Goal: Transaction & Acquisition: Book appointment/travel/reservation

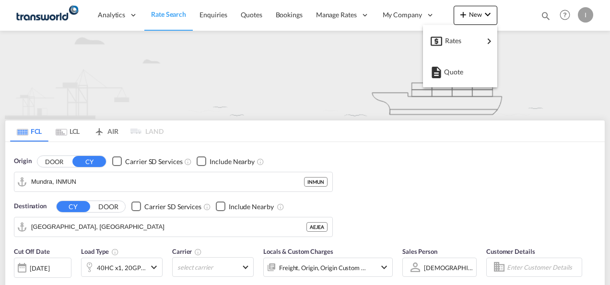
click at [453, 68] on span "Quote" at bounding box center [449, 71] width 11 height 19
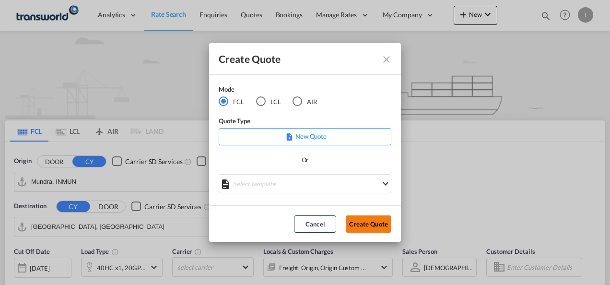
click at [371, 223] on button "Create Quote" at bounding box center [369, 223] width 46 height 17
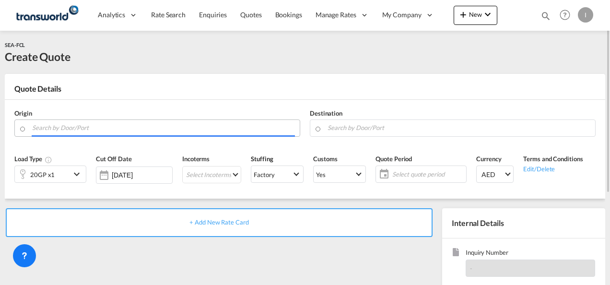
click at [147, 132] on input "Search by Door/Port" at bounding box center [163, 127] width 263 height 17
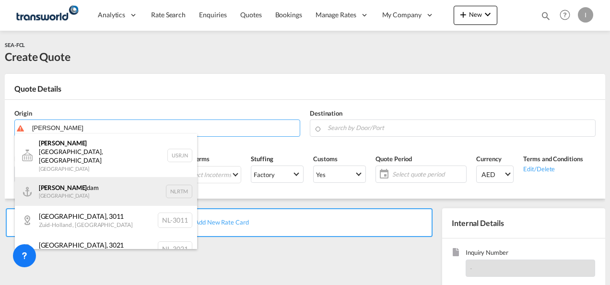
click at [94, 179] on div "[PERSON_NAME] dam [GEOGRAPHIC_DATA] NLRTM" at bounding box center [106, 191] width 182 height 29
type input "[GEOGRAPHIC_DATA], NLRTM"
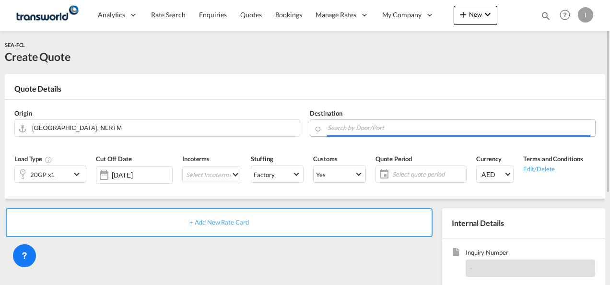
click at [350, 130] on input "Search by Door/Port" at bounding box center [459, 127] width 263 height 17
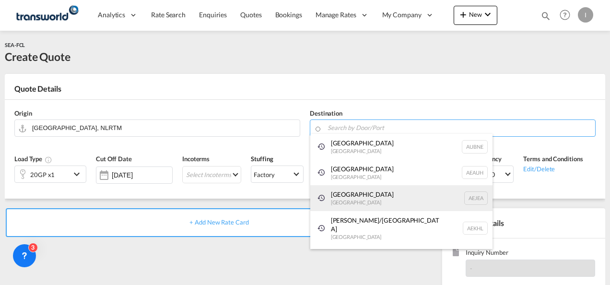
click at [344, 205] on div "[GEOGRAPHIC_DATA] [GEOGRAPHIC_DATA]" at bounding box center [401, 198] width 182 height 26
type input "[GEOGRAPHIC_DATA], [GEOGRAPHIC_DATA]"
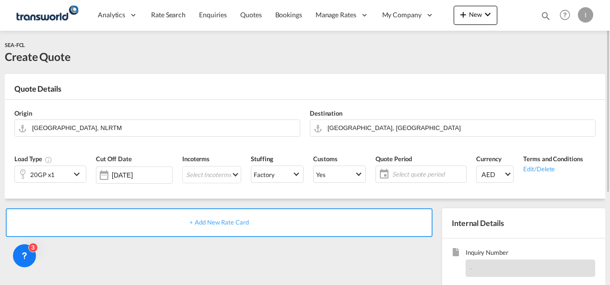
click at [205, 183] on div "Incoterms Select Incoterms CFR - export Cost and Freight CIF - import Cost,Insu…" at bounding box center [212, 172] width 69 height 46
click at [202, 178] on md-select "Select Incoterms CFR - export Cost and Freight CIF - import Cost,Insurance and …" at bounding box center [211, 174] width 59 height 17
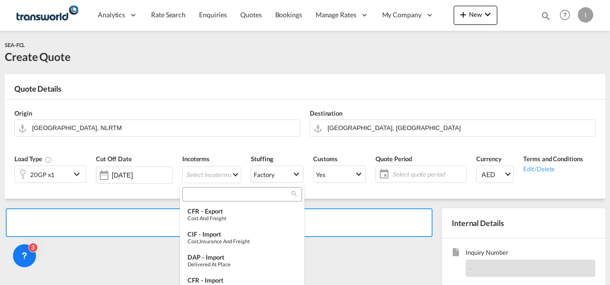
click at [189, 193] on input "search" at bounding box center [238, 194] width 107 height 9
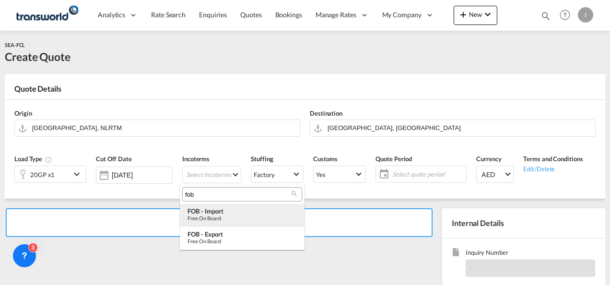
type input "fob"
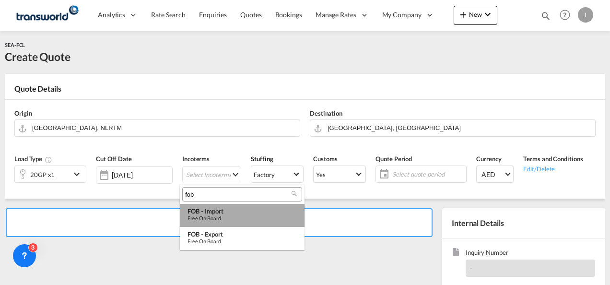
click at [206, 215] on div "Free on Board" at bounding box center [242, 218] width 109 height 6
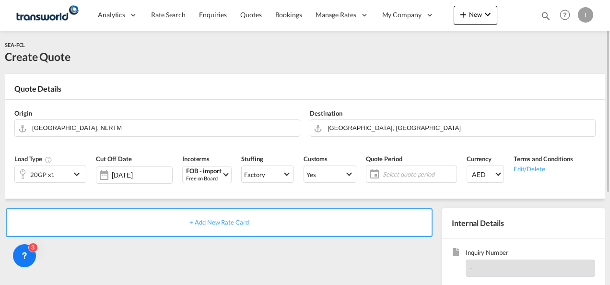
click at [405, 176] on span "Select quote period" at bounding box center [418, 174] width 71 height 9
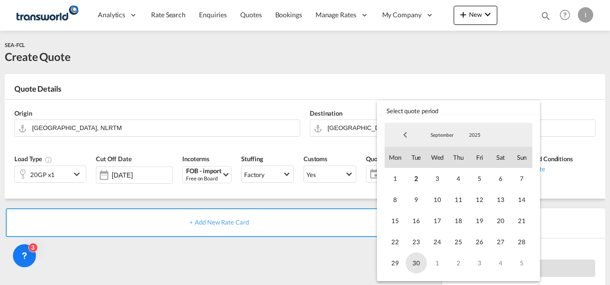
click at [414, 273] on span "30" at bounding box center [416, 262] width 21 height 21
click at [302, 260] on md-backdrop at bounding box center [305, 142] width 610 height 285
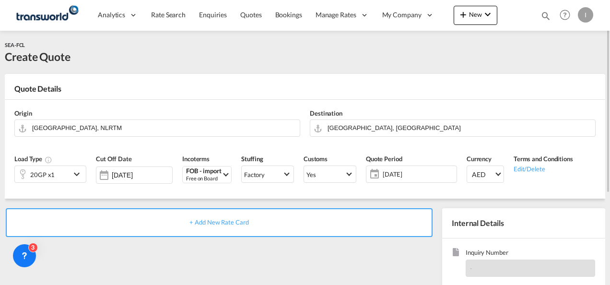
click at [601, 179] on div "Origin [GEOGRAPHIC_DATA], NLRTM Destination [GEOGRAPHIC_DATA], AEJEA Load Type …" at bounding box center [305, 149] width 601 height 99
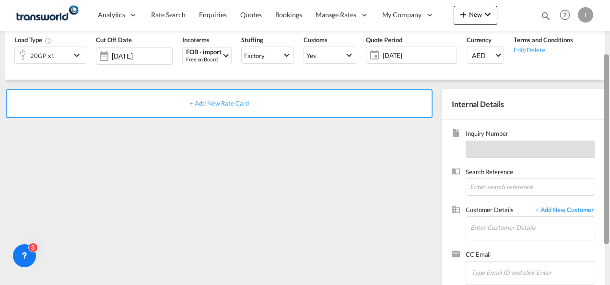
drag, startPoint x: 606, startPoint y: 119, endPoint x: 609, endPoint y: 200, distance: 81.2
click at [609, 200] on div at bounding box center [606, 149] width 5 height 190
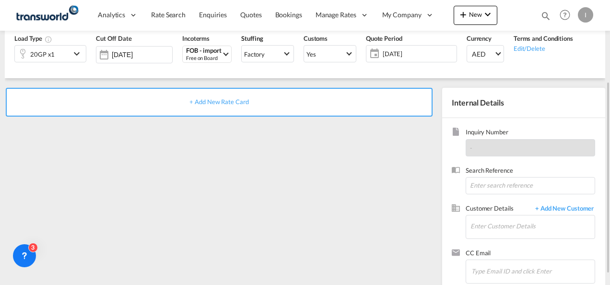
click at [486, 174] on span "Search Reference" at bounding box center [531, 171] width 130 height 11
click at [486, 184] on input at bounding box center [531, 185] width 130 height 17
paste input "U/25A/H244-"
type input "U/25A/H244"
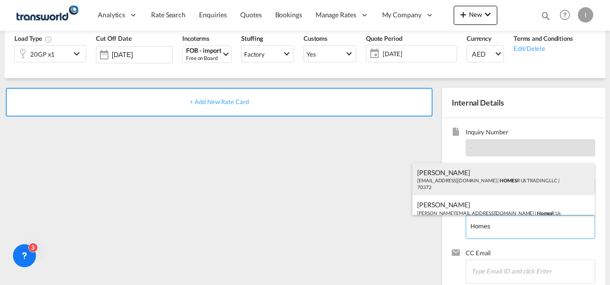
click at [446, 182] on div "Abhay S [EMAIL_ADDRESS][DOMAIN_NAME] | HOMES R US TRADING LLC | 70372" at bounding box center [504, 179] width 182 height 33
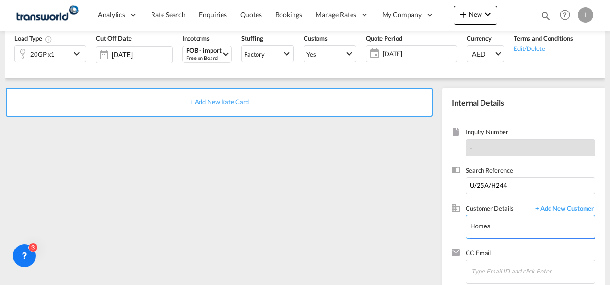
type input "HOMES R US TRADING LLC, Abhay S, [EMAIL_ADDRESS][DOMAIN_NAME]"
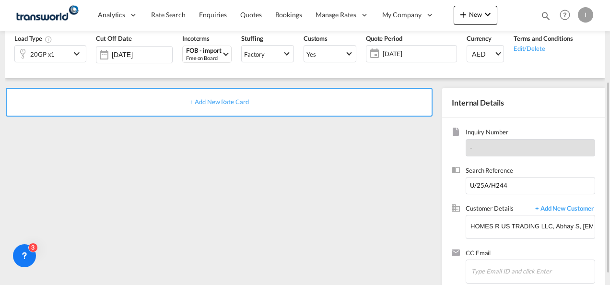
click at [240, 105] on span "+ Add New Rate Card" at bounding box center [219, 102] width 59 height 8
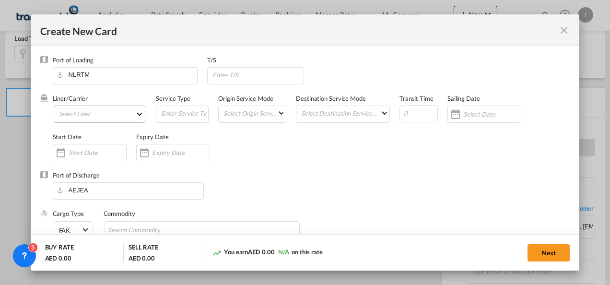
type input "Basic Ocean Freight"
select select "per equipment"
click at [123, 115] on md-select "Select Liner 2HM LOGISTICS D.O.O 2HM LOGISTICS D.O.O. / TDWC-CAPODISTRI 2HM LOG…" at bounding box center [100, 114] width 92 height 17
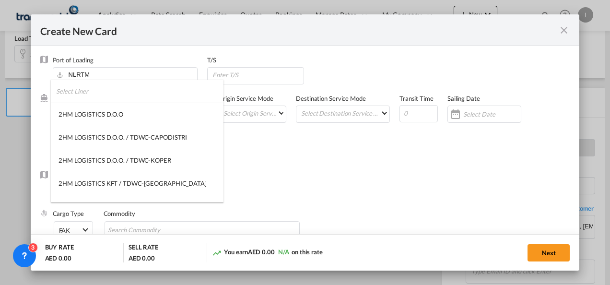
click at [87, 95] on input "search" at bounding box center [139, 91] width 167 height 23
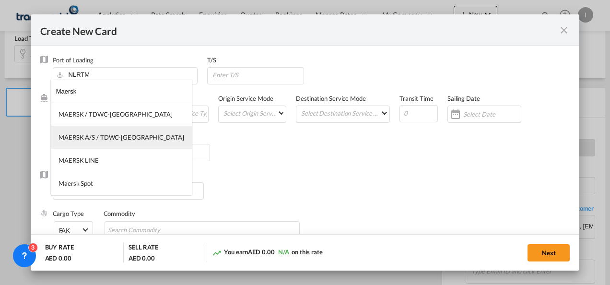
type input "Maersk"
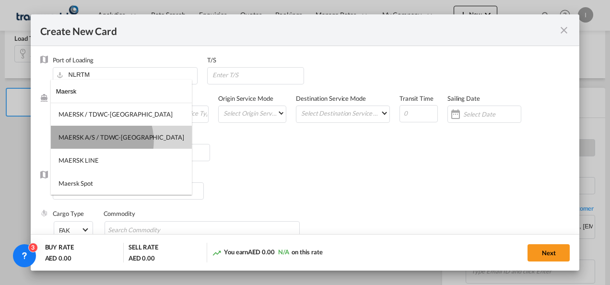
click at [95, 141] on div "MAERSK A/S / TDWC-[GEOGRAPHIC_DATA]" at bounding box center [122, 137] width 126 height 9
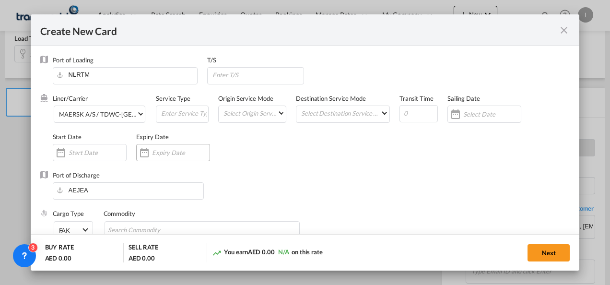
click at [142, 154] on div "Create New CardPort ..." at bounding box center [144, 152] width 15 height 19
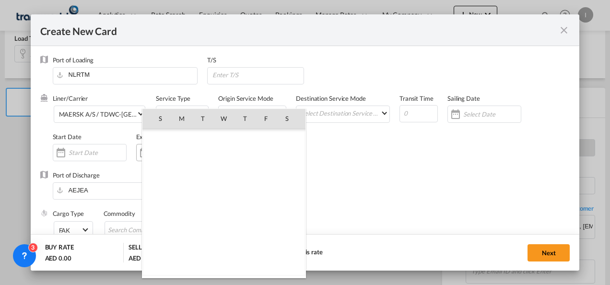
scroll to position [222277, 0]
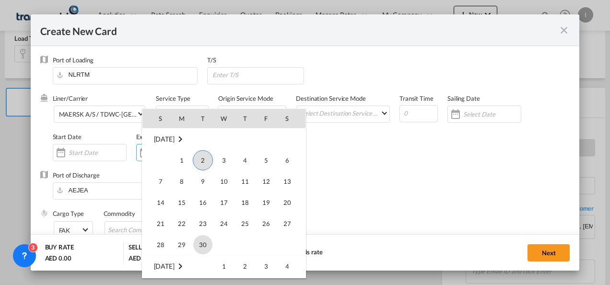
click at [202, 244] on span "30" at bounding box center [202, 244] width 19 height 19
type input "[DATE]"
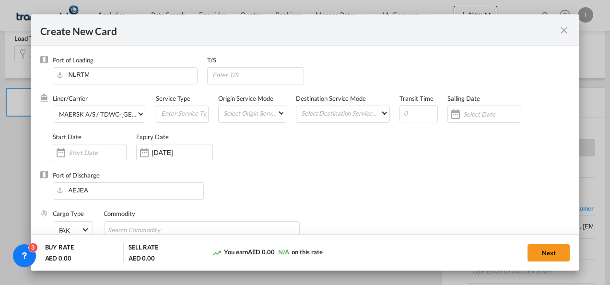
click at [369, 188] on div "Port of Discharge [GEOGRAPHIC_DATA]" at bounding box center [305, 190] width 530 height 38
click at [183, 226] on input "Search Commodity" at bounding box center [152, 230] width 88 height 15
type input "General Cargo"
click at [261, 207] on div "Port of Discharge [GEOGRAPHIC_DATA]" at bounding box center [305, 190] width 530 height 38
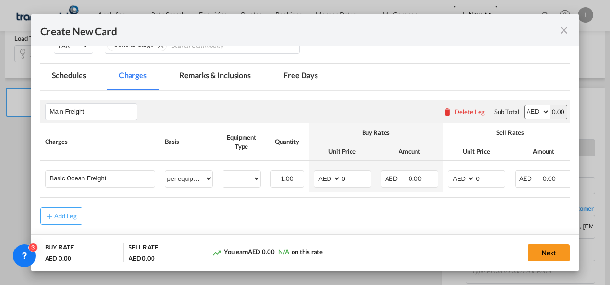
scroll to position [190, 0]
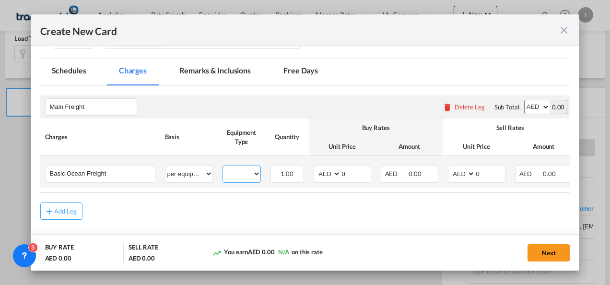
click at [231, 175] on select "20GP" at bounding box center [241, 173] width 37 height 13
select select "20GP"
click at [223, 167] on select "20GP" at bounding box center [241, 173] width 37 height 13
click at [322, 174] on select "AED AFN ALL AMD ANG AOA ARS AUD AWG AZN BAM BBD BDT BGN BHD BIF BMD BND [PERSON…" at bounding box center [328, 173] width 25 height 13
select select "string:USD"
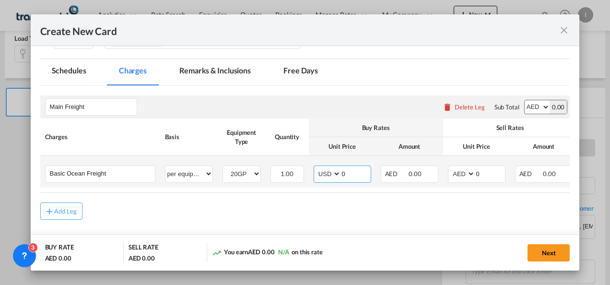
click at [360, 176] on input "0" at bounding box center [356, 173] width 30 height 14
type input "400"
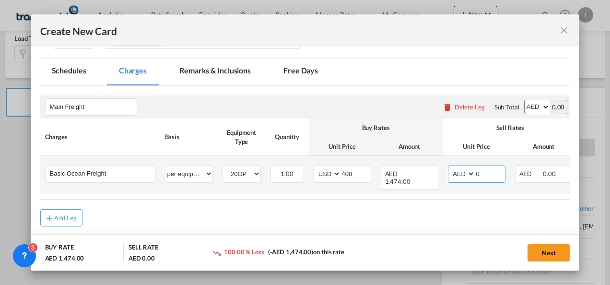
click at [454, 176] on select "AED AFN ALL AMD ANG AOA ARS AUD AWG AZN BAM BBD BDT BGN BHD BIF BMD BND [PERSON…" at bounding box center [462, 173] width 25 height 13
select select "string:USD"
click at [450, 167] on select "AED AFN ALL AMD ANG AOA ARS AUD AWG AZN BAM BBD BDT BGN BHD BIF BMD BND [PERSON…" at bounding box center [462, 173] width 25 height 13
click at [490, 174] on input "0" at bounding box center [491, 173] width 30 height 14
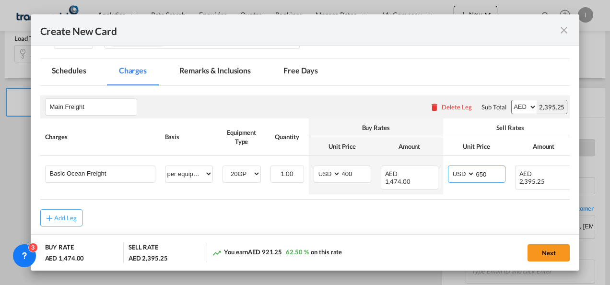
type input "650"
click at [438, 203] on rate-modification "Main Freight Please enter leg name Leg Name Already Exists Delete Leg Sub Total…" at bounding box center [305, 156] width 530 height 141
drag, startPoint x: 443, startPoint y: 195, endPoint x: 519, endPoint y: 204, distance: 75.9
click at [527, 205] on rate-modification "Main Freight Please enter leg name Leg Name Already Exists Delete Leg Sub Total…" at bounding box center [305, 156] width 530 height 141
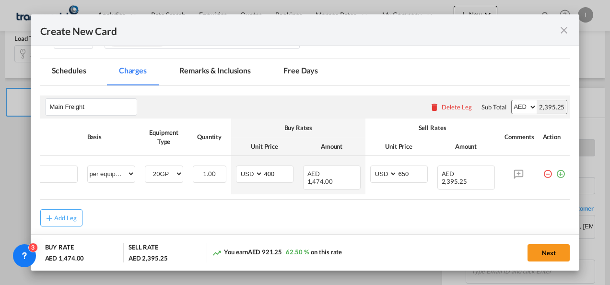
scroll to position [0, 85]
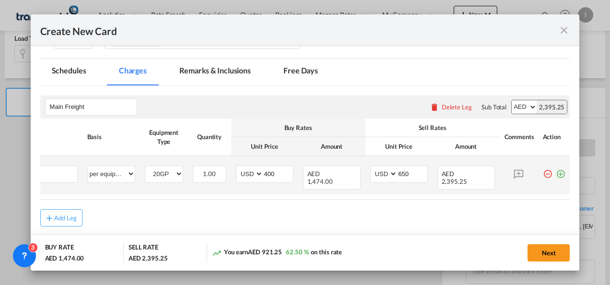
click at [556, 175] on md-icon "icon-plus-circle-outline green-400-fg" at bounding box center [561, 171] width 10 height 10
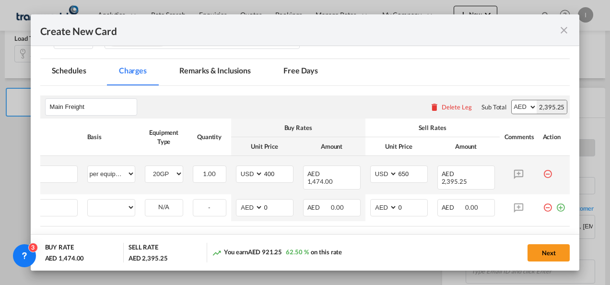
scroll to position [0, 10]
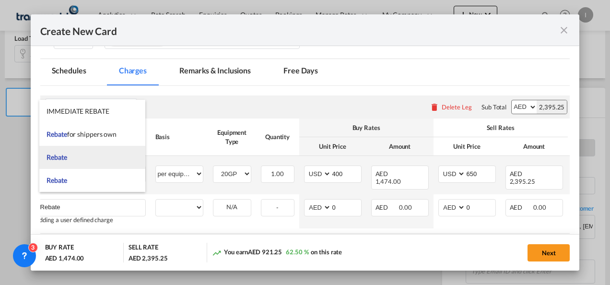
type input "Rebate"
click at [58, 158] on span "Rebate" at bounding box center [57, 157] width 20 height 8
select select "per equipment"
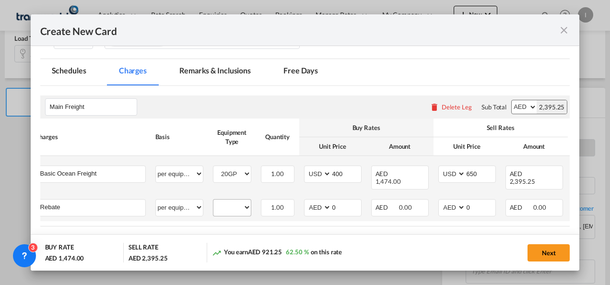
click at [244, 206] on div "20GP" at bounding box center [232, 207] width 38 height 17
click at [226, 202] on select "20GP" at bounding box center [232, 207] width 37 height 13
select select "20GP"
click at [214, 201] on select "20GP" at bounding box center [232, 207] width 37 height 13
click at [310, 204] on select "AED AFN ALL AMD ANG AOA ARS AUD AWG AZN BAM BBD BDT BGN BHD BIF BMD BND [PERSON…" at bounding box center [318, 207] width 25 height 13
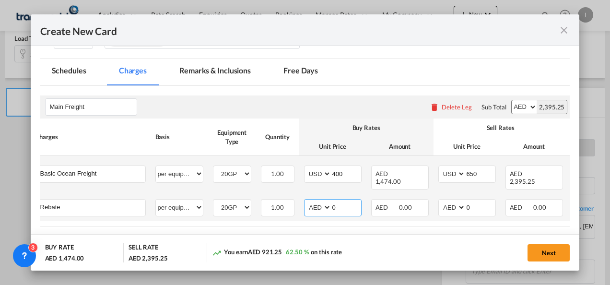
select select "string:USD"
click at [306, 201] on select "AED AFN ALL AMD ANG AOA ARS AUD AWG AZN BAM BBD BDT BGN BHD BIF BMD BND [PERSON…" at bounding box center [318, 207] width 25 height 13
click at [339, 202] on input "0" at bounding box center [347, 207] width 30 height 14
type input "25"
click at [340, 241] on md-dialog-actions "BUY RATE AED 1,566.13 SELL RATE AED 2,395.25 You earn AED 829.12 52.94 % on thi…" at bounding box center [305, 252] width 549 height 36
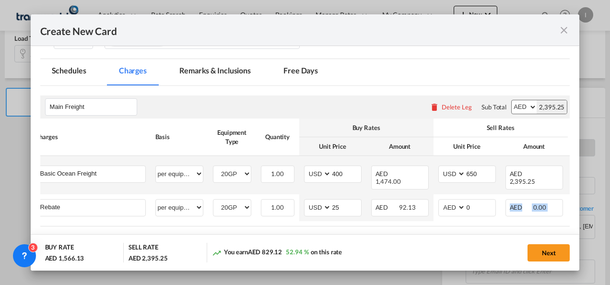
drag, startPoint x: 342, startPoint y: 223, endPoint x: 471, endPoint y: 216, distance: 129.2
click at [471, 216] on rate-modification "Main Freight Please enter leg name Leg Name Already Exists Delete Leg Sub Total…" at bounding box center [305, 170] width 530 height 168
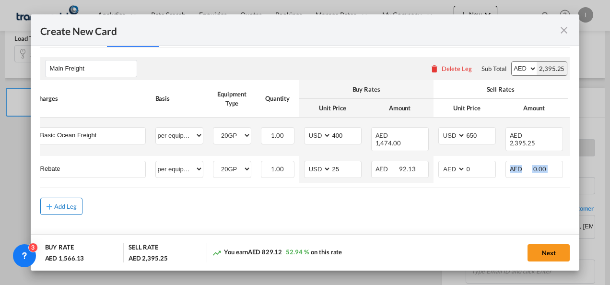
click at [65, 198] on button "Add Leg" at bounding box center [61, 206] width 42 height 17
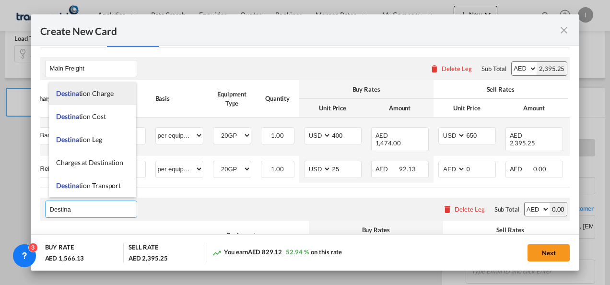
click at [80, 95] on span "Destina tion Charge" at bounding box center [84, 93] width 57 height 8
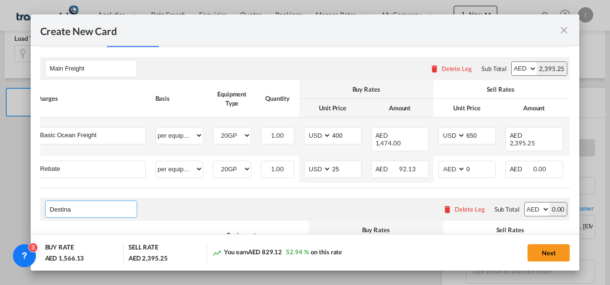
type input "Destination Charge"
click at [229, 213] on div "Destination Charge Please enter leg name Leg Name Already Exists Delete Leg Sub…" at bounding box center [305, 209] width 530 height 23
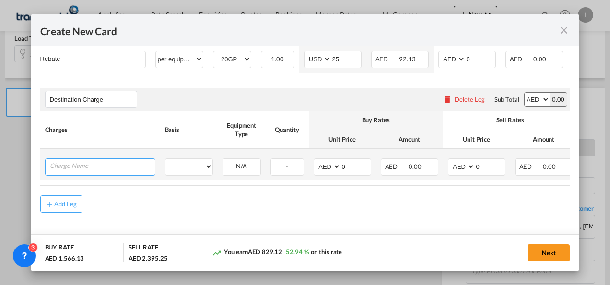
click at [126, 162] on input "Charge Name" at bounding box center [102, 166] width 105 height 14
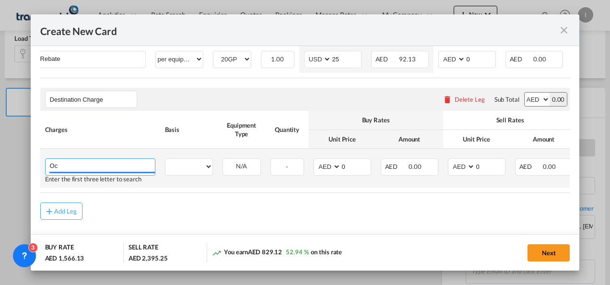
type input "O"
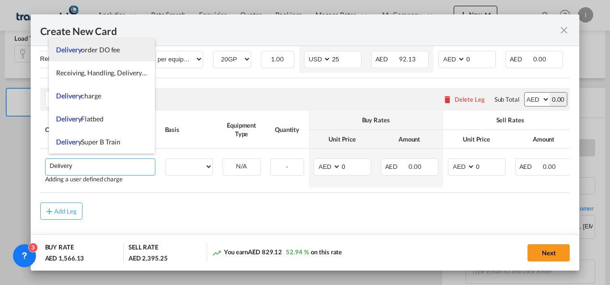
click at [89, 49] on span "Delivery order DO fee" at bounding box center [88, 50] width 64 height 8
type input "Delivery order DO fee"
select select "per B/L"
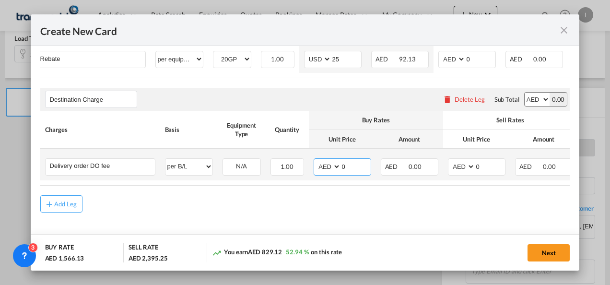
drag, startPoint x: 347, startPoint y: 161, endPoint x: 333, endPoint y: 161, distance: 14.4
click at [333, 161] on md-input-container "AED AFN ALL AMD ANG AOA ARS AUD AWG AZN BAM BBD BDT BGN BHD BIF BMD BND [PERSON…" at bounding box center [343, 166] width 58 height 17
type input "525"
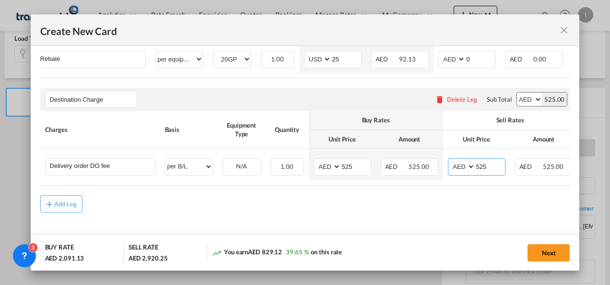
type input "525"
click at [299, 207] on div "Add Leg" at bounding box center [305, 203] width 530 height 17
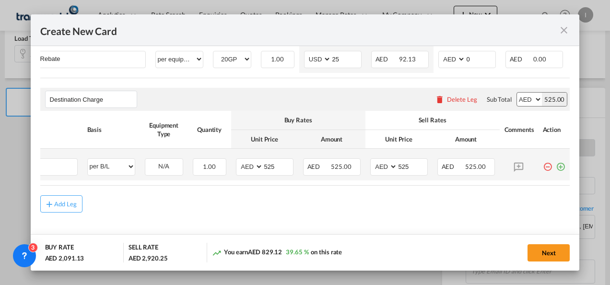
click at [558, 166] on md-icon "icon-plus-circle-outline green-400-fg" at bounding box center [561, 163] width 10 height 10
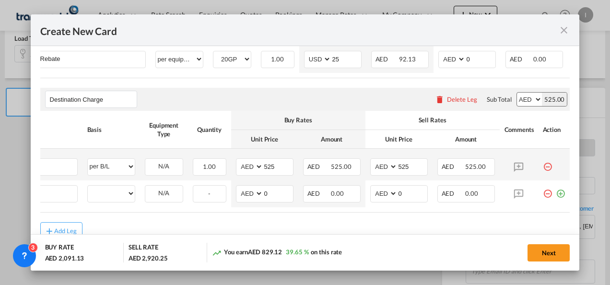
scroll to position [0, 10]
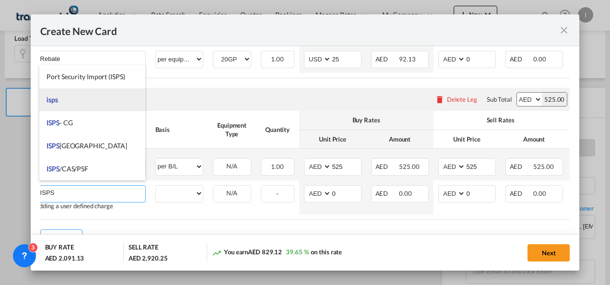
click at [63, 102] on li "isps" at bounding box center [92, 99] width 106 height 23
type input "isps"
select select "per equipment"
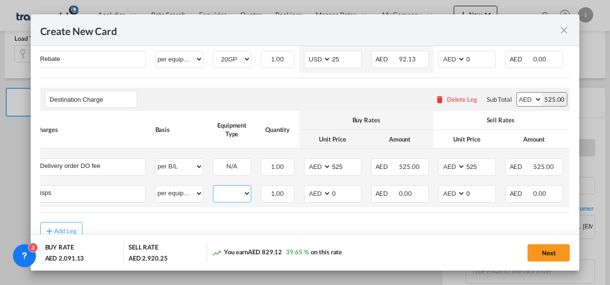
click at [230, 191] on select "20GP" at bounding box center [232, 193] width 37 height 13
select select "20GP"
click at [214, 187] on select "20GP" at bounding box center [232, 193] width 37 height 13
drag, startPoint x: 339, startPoint y: 191, endPoint x: 308, endPoint y: 191, distance: 30.7
click at [308, 191] on md-input-container "AED AFN ALL AMD ANG AOA ARS AUD AWG AZN BAM BBD BDT BGN BHD BIF BMD BND [PERSON…" at bounding box center [333, 193] width 58 height 17
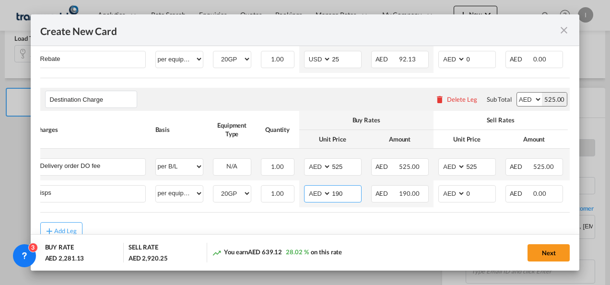
type input "190"
click at [284, 216] on rate-modification "Main Freight Please enter leg name Leg Name Already Exists Delete Leg Sub Total…" at bounding box center [305, 89] width 530 height 302
click at [549, 245] on button "Next" at bounding box center [549, 252] width 42 height 17
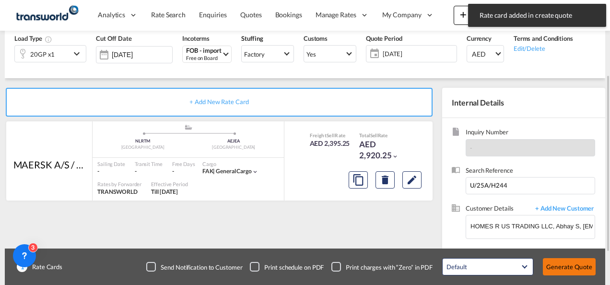
click at [552, 262] on button "Generate Quote" at bounding box center [569, 266] width 53 height 17
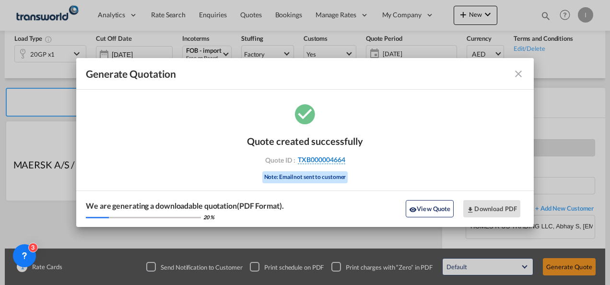
click at [333, 160] on span "TXB000004664" at bounding box center [322, 159] width 48 height 9
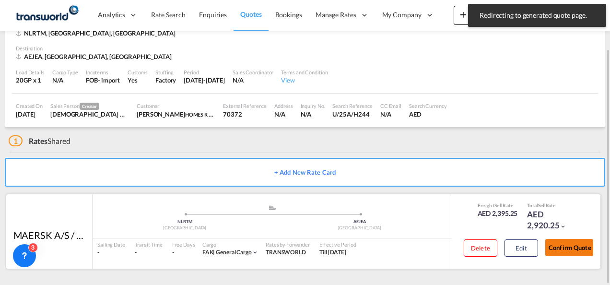
click at [571, 242] on button "Confirm Quote" at bounding box center [570, 247] width 48 height 17
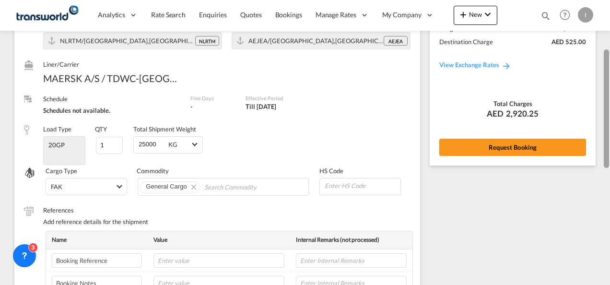
scroll to position [87, 0]
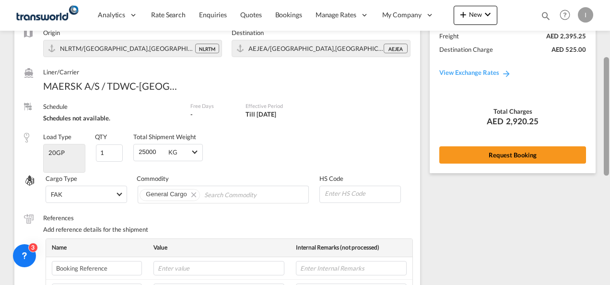
drag, startPoint x: 606, startPoint y: 202, endPoint x: 606, endPoint y: 76, distance: 125.7
click at [606, 76] on div at bounding box center [606, 116] width 5 height 119
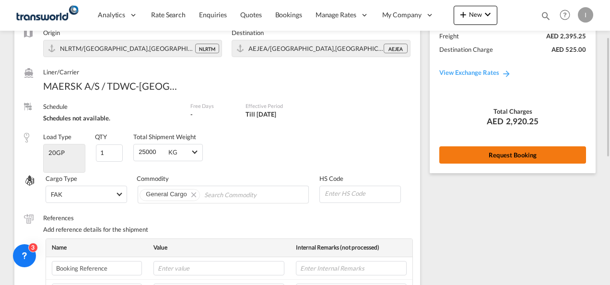
click at [501, 156] on button "Request Booking" at bounding box center [513, 154] width 147 height 17
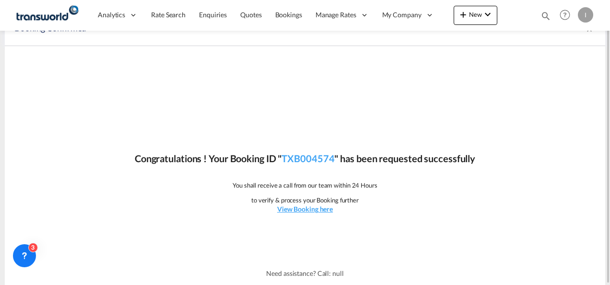
scroll to position [18, 0]
click at [302, 149] on div "Congratulations ! Your Booking ID " TXB004574 " has been requested successfully…" at bounding box center [305, 155] width 601 height 216
click at [302, 152] on p "Congratulations ! Your Booking ID " TXB004574 " has been requested successfully" at bounding box center [305, 158] width 341 height 13
click at [300, 161] on link "TXB004574" at bounding box center [308, 159] width 53 height 12
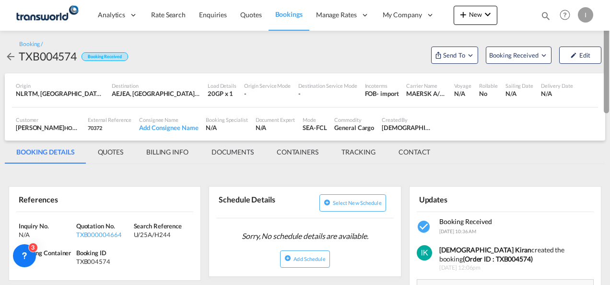
drag, startPoint x: 608, startPoint y: 200, endPoint x: 612, endPoint y: 47, distance: 153.1
click at [610, 47] on html "Analytics Reports Dashboard Rate Search Enquiries Quotes" at bounding box center [305, 142] width 610 height 285
click at [461, 60] on span "Send To" at bounding box center [454, 55] width 24 height 10
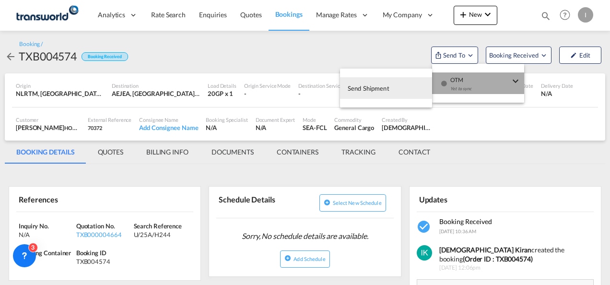
click at [464, 73] on span "OTM" at bounding box center [481, 76] width 60 height 9
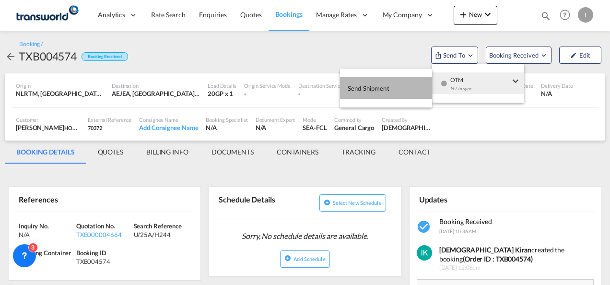
click at [414, 83] on button "Send Shipment" at bounding box center [386, 88] width 92 height 22
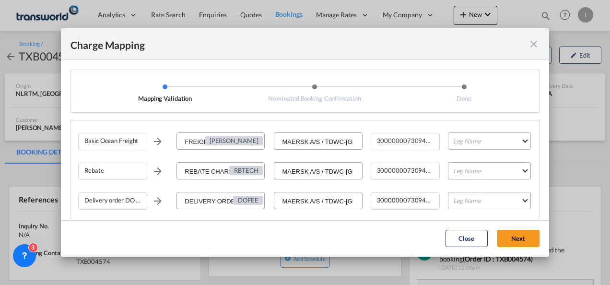
click at [484, 150] on md-input-container "Leg Name HANDLING ORIGIN VESSEL HANDLING DESTINATION OTHERS TL PICK UP CUSTOMS …" at bounding box center [489, 141] width 85 height 17
click at [479, 146] on md-select "Leg Name HANDLING ORIGIN VESSEL HANDLING DESTINATION OTHERS TL PICK UP CUSTOMS …" at bounding box center [489, 140] width 83 height 17
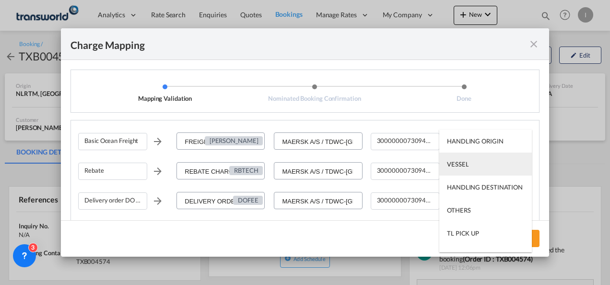
click at [478, 168] on md-option "VESSEL" at bounding box center [486, 164] width 93 height 23
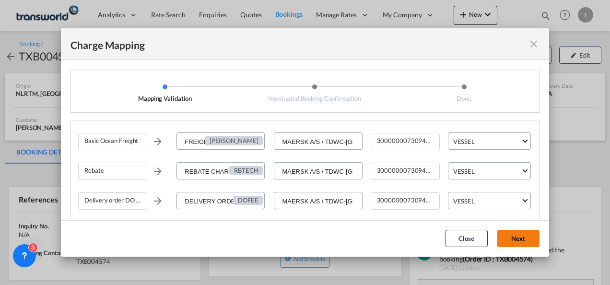
click at [520, 234] on button "Next" at bounding box center [519, 238] width 42 height 17
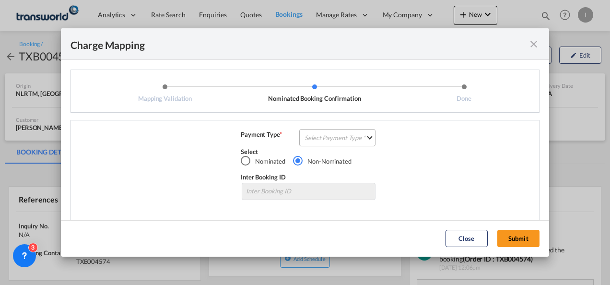
click at [348, 136] on md-select "Select Payment Type COLLECT PREPAID" at bounding box center [337, 137] width 76 height 17
click at [0, 0] on md-option "COLLECT" at bounding box center [0, 0] width 0 height 0
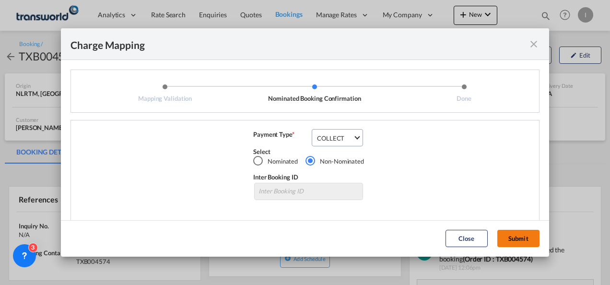
click at [509, 233] on button "Submit" at bounding box center [519, 238] width 42 height 17
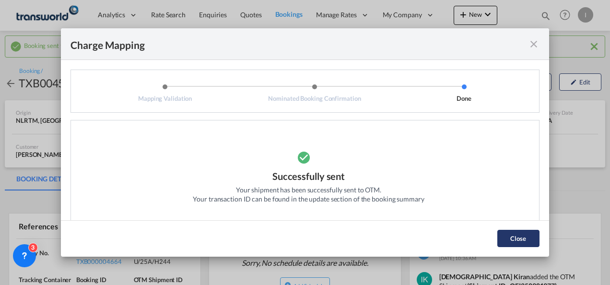
click at [513, 235] on button "Close" at bounding box center [519, 238] width 42 height 17
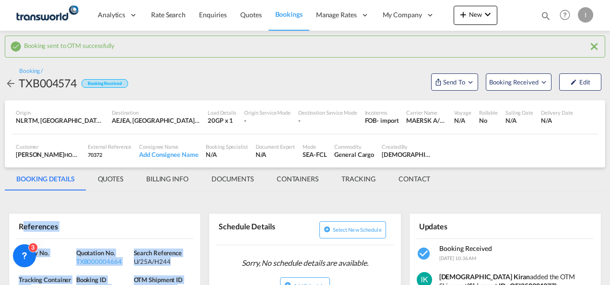
drag, startPoint x: 24, startPoint y: 236, endPoint x: 203, endPoint y: 289, distance: 186.6
click at [203, 285] on html "Analytics Reports Dashboard Rate Search Enquiries Quotes" at bounding box center [305, 142] width 610 height 285
copy div "eferences Inquiry No. N/A Quotation No. TXB000004664 Search Reference U/25A/H24…"
click at [485, 17] on md-icon "icon-chevron-down" at bounding box center [488, 15] width 12 height 12
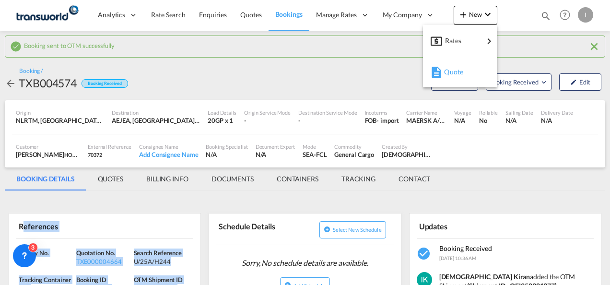
click at [451, 74] on span "Quote" at bounding box center [449, 71] width 11 height 19
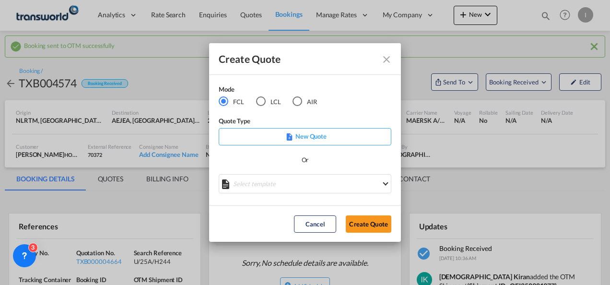
click at [309, 106] on md-radio-button "AIR" at bounding box center [305, 101] width 24 height 11
click at [363, 223] on button "Create Quote" at bounding box center [369, 223] width 46 height 17
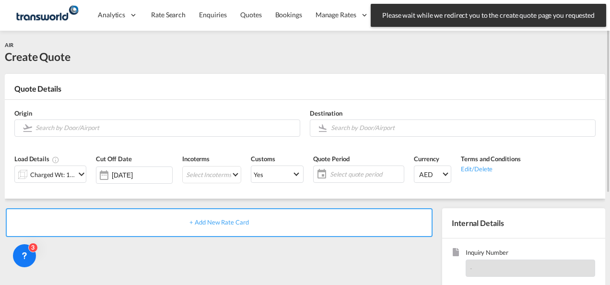
click at [175, 117] on div "Origin" at bounding box center [158, 123] width 296 height 38
click at [168, 126] on input "Search by Door/Airport" at bounding box center [166, 127] width 260 height 17
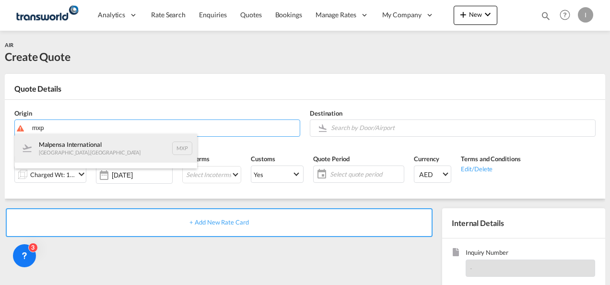
click at [123, 154] on div "Malpensa International [GEOGRAPHIC_DATA] , [GEOGRAPHIC_DATA] MXP" at bounding box center [106, 148] width 182 height 29
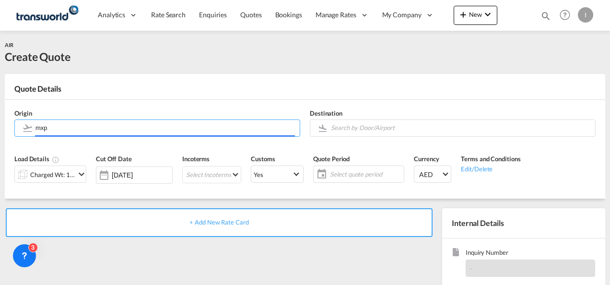
type input "Malpensa International, [GEOGRAPHIC_DATA], MXP"
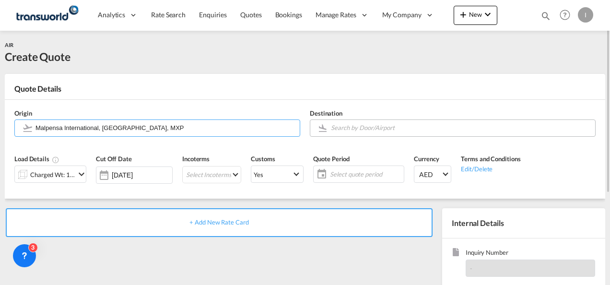
click at [387, 128] on input "Search by Door/Airport" at bounding box center [461, 127] width 260 height 17
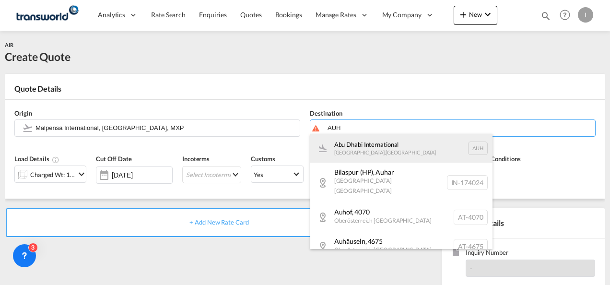
click at [372, 145] on div "Abu Dhabi International [GEOGRAPHIC_DATA] , [GEOGRAPHIC_DATA] AUH" at bounding box center [401, 148] width 182 height 29
type input "[GEOGRAPHIC_DATA], [GEOGRAPHIC_DATA], [GEOGRAPHIC_DATA]"
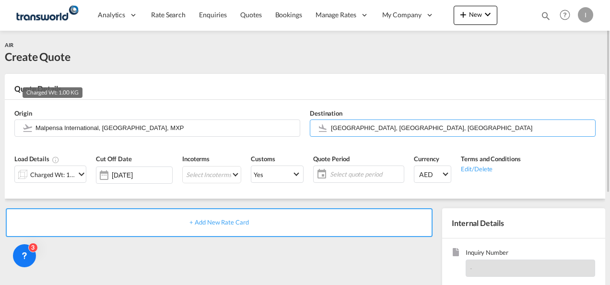
click at [62, 172] on div "Charged Wt: 1.00 KG" at bounding box center [52, 174] width 45 height 13
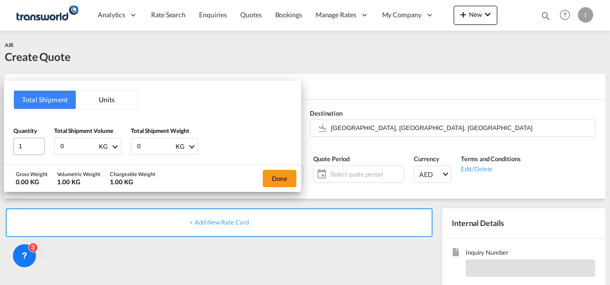
drag, startPoint x: 75, startPoint y: 146, endPoint x: 33, endPoint y: 149, distance: 42.8
click at [33, 149] on div "Quantity 1 Total Shipment Volume 0 KG CBM CFT KG LB Total Shipment Weight 0 KG …" at bounding box center [152, 140] width 278 height 29
type input "370"
drag, startPoint x: 149, startPoint y: 149, endPoint x: 120, endPoint y: 146, distance: 28.4
click at [120, 146] on div "Quantity 1 Total Shipment Volume 370 KG CBM CFT KG LB Total Shipment Weight 0 K…" at bounding box center [152, 140] width 278 height 29
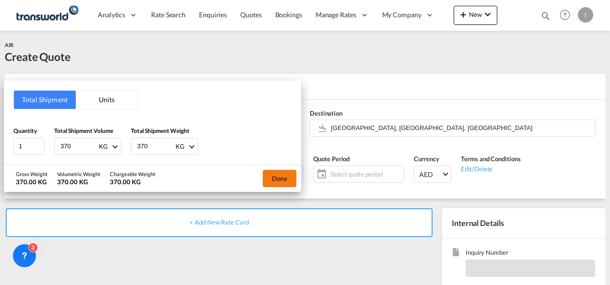
type input "370"
click at [283, 177] on button "Done" at bounding box center [280, 178] width 34 height 17
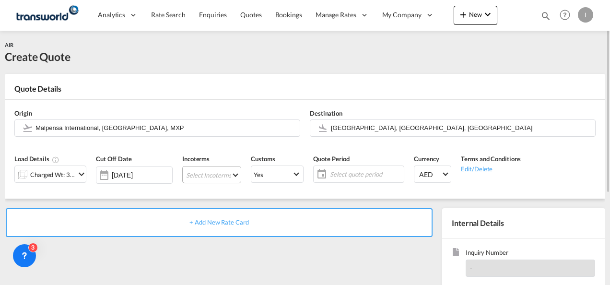
click at [220, 176] on md-select "Select Incoterms CFR - export Cost and Freight CIF - import Cost,Insurance and …" at bounding box center [211, 174] width 59 height 17
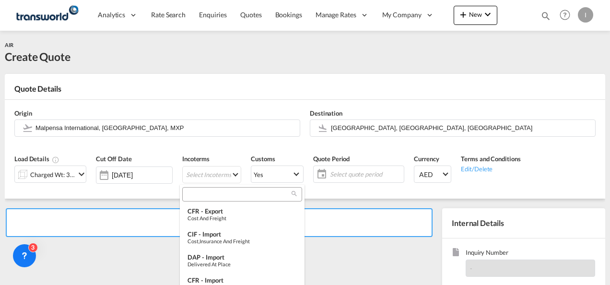
click at [195, 193] on input "search" at bounding box center [238, 194] width 107 height 9
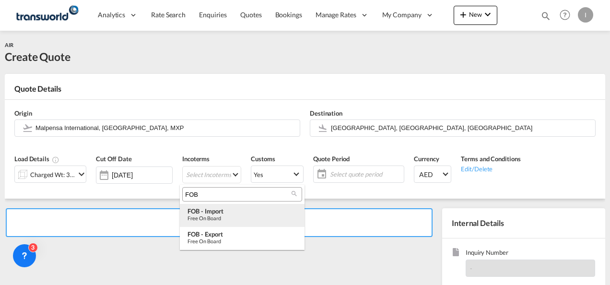
type input "FOB"
click at [219, 210] on div "FOB - import" at bounding box center [242, 211] width 109 height 8
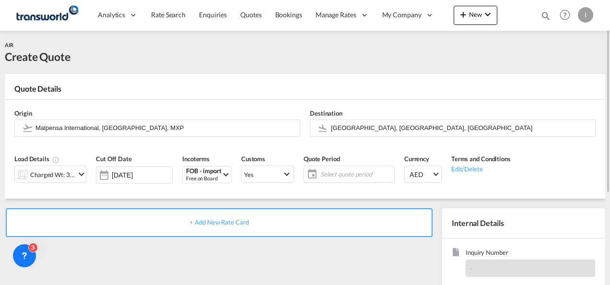
click at [338, 169] on span "Select quote period" at bounding box center [356, 173] width 76 height 13
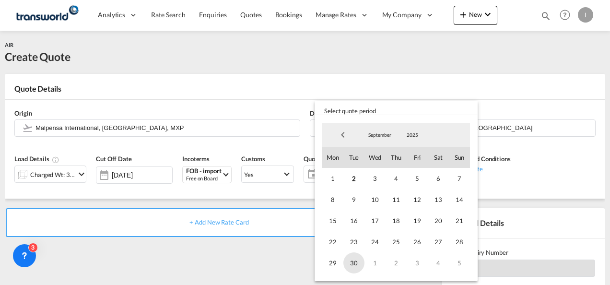
click at [351, 267] on span "30" at bounding box center [354, 262] width 21 height 21
click at [308, 261] on md-backdrop at bounding box center [305, 142] width 610 height 285
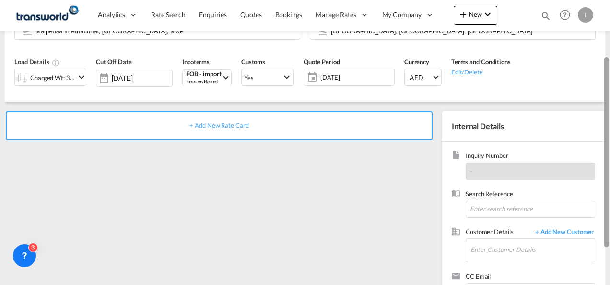
scroll to position [134, 0]
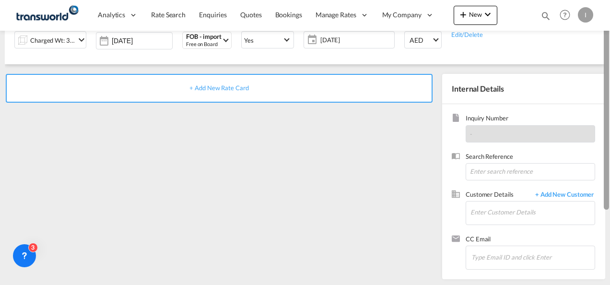
drag, startPoint x: 605, startPoint y: 154, endPoint x: 600, endPoint y: 244, distance: 90.3
click at [600, 244] on md-content "Analytics Reports Dashboard Rate Search Enquiries Quotes Bookings" at bounding box center [305, 142] width 610 height 285
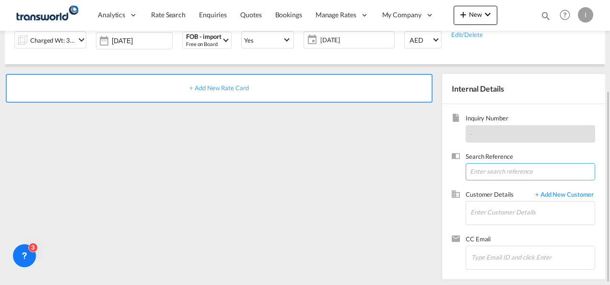
click at [488, 169] on input at bounding box center [531, 171] width 130 height 17
paste input "eferences Inquiry No. N/A Quotation No. TXB000004664 Search Reference U/25A/H24…"
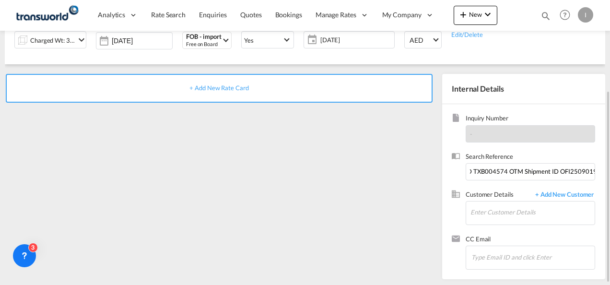
scroll to position [0, 0]
click at [487, 209] on input "Enter Customer Details" at bounding box center [533, 213] width 124 height 22
click at [484, 179] on input "eferences Inquiry No. N/A Quotation No. TXB000004664 Search Reference U/25A/H24…" at bounding box center [531, 171] width 130 height 17
paste input "AJSPS MSM Shipment - Sensors and Cables Lot 1 Air Freight from [GEOGRAPHIC_DATA…"
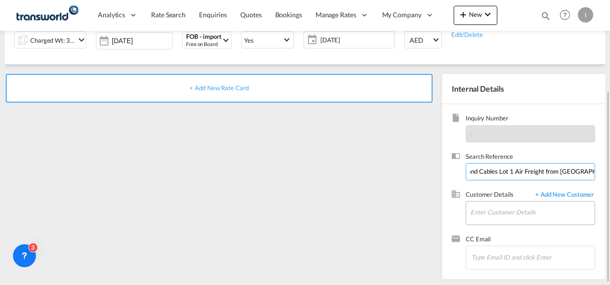
type input "AJSPS MSM Shipment - Sensors and Cables Lot 1 Air Freight from [GEOGRAPHIC_DATA…"
click at [483, 209] on input "Enter Customer Details" at bounding box center [533, 213] width 124 height 22
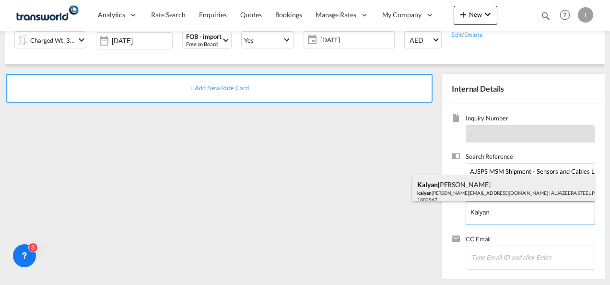
click at [452, 189] on div "[PERSON_NAME] kalyan [EMAIL_ADDRESS][DOMAIN_NAME] | ALJAZEERA STEEL PRODUCTS CO…" at bounding box center [504, 191] width 182 height 33
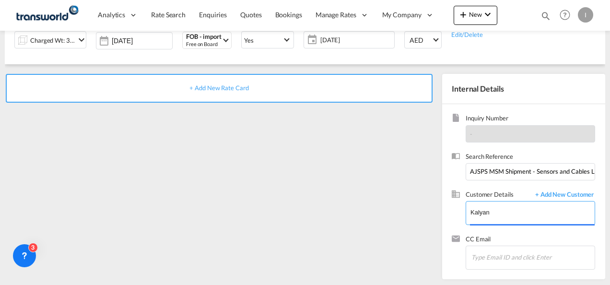
type input "ALJAZEERA STEEL PRODUCTS CO L.L.C, [PERSON_NAME], [EMAIL_ADDRESS][DOMAIN_NAME]"
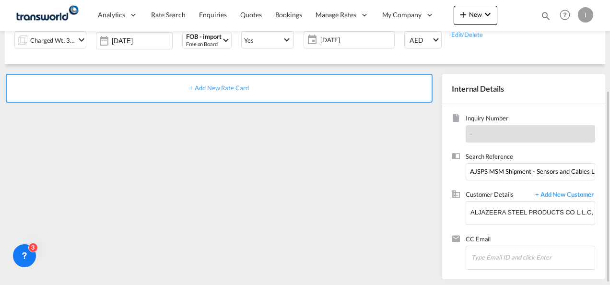
click at [234, 82] on div "+ Add New Rate Card" at bounding box center [219, 88] width 427 height 29
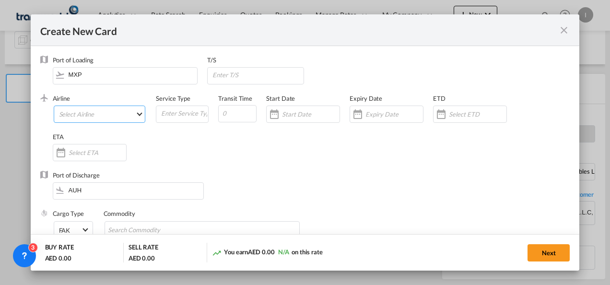
click at [100, 115] on md-select "Select Airline AIR EXPRESS S.A. (1166- / -) CMA CGM Air Cargo (1140-2C / -) DDW…" at bounding box center [100, 114] width 92 height 17
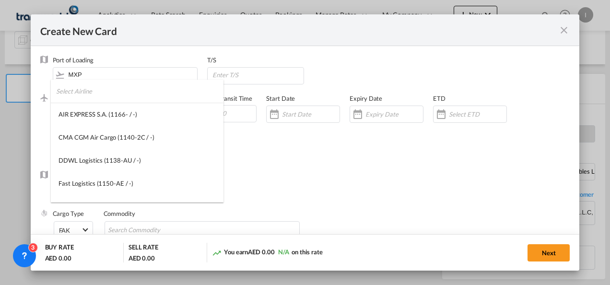
click at [83, 95] on input "search" at bounding box center [139, 91] width 167 height 23
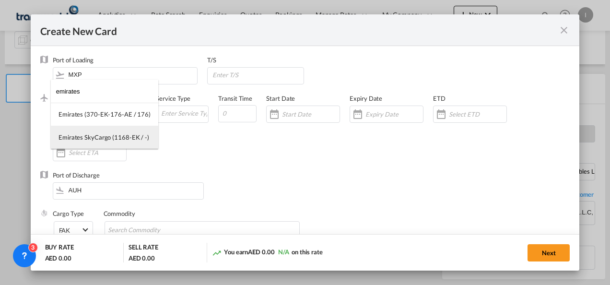
type input "emirates"
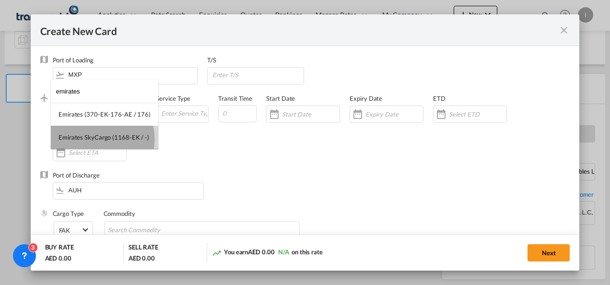
click at [99, 139] on div "Emirates SkyCargo (1168-EK / -)" at bounding box center [104, 137] width 91 height 9
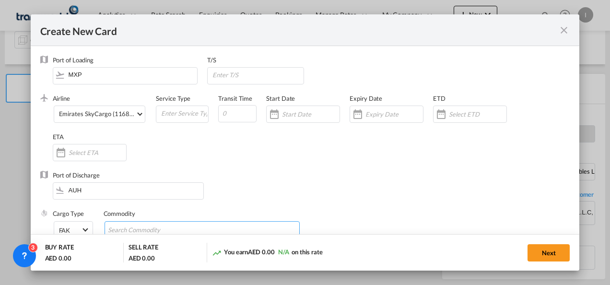
click at [139, 232] on input "Search Commodity" at bounding box center [152, 230] width 88 height 15
type input "General Cargo"
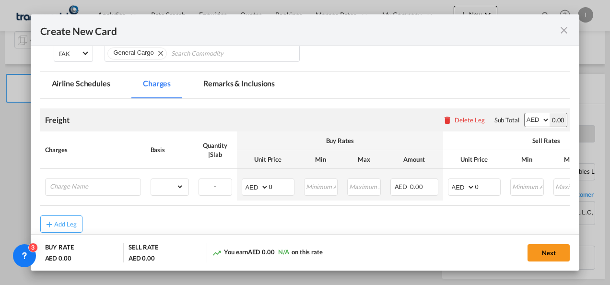
scroll to position [180, 0]
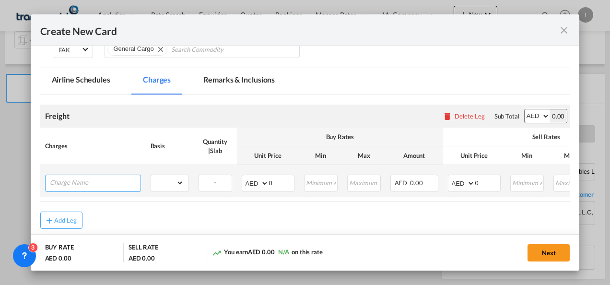
click at [111, 185] on input "Charge Name" at bounding box center [95, 182] width 91 height 14
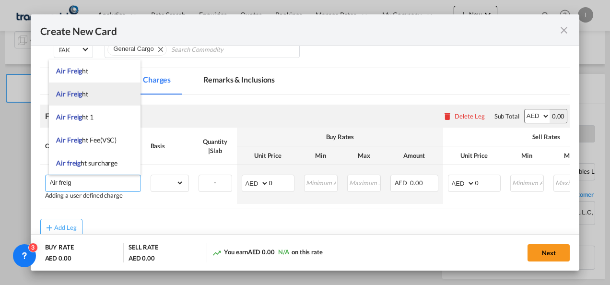
click at [75, 99] on li "Air Freig ht" at bounding box center [95, 94] width 92 height 23
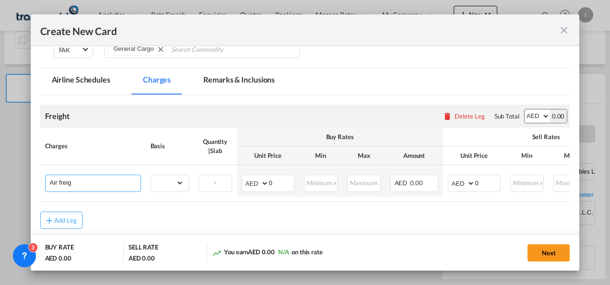
type input "Air Freight"
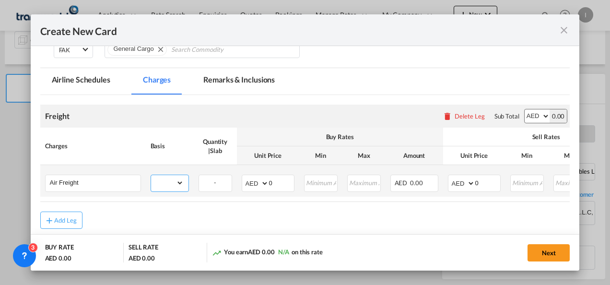
click at [175, 187] on select "gross_weight volumetric_weight per_shipment per_bl per_km % on air freight per_…" at bounding box center [167, 182] width 33 height 15
select select "per_shipment"
click at [151, 175] on select "gross_weight volumetric_weight per_shipment per_bl per_km % on air freight per_…" at bounding box center [167, 182] width 33 height 15
click at [318, 184] on input "Create New Card ..." at bounding box center [321, 182] width 32 height 14
drag, startPoint x: 275, startPoint y: 185, endPoint x: 256, endPoint y: 187, distance: 19.2
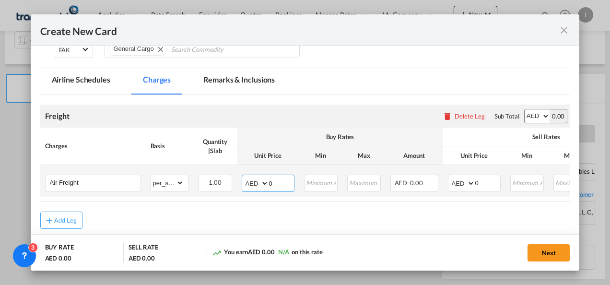
click at [256, 187] on md-input-container "AED AFN ALL AMD ANG AOA ARS AUD AWG AZN BAM BBD BDT BGN BHD BIF BMD BND [PERSON…" at bounding box center [268, 183] width 53 height 17
type input "3516"
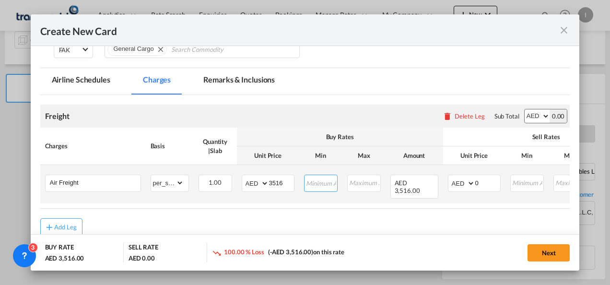
click at [318, 185] on input "Create New Card ..." at bounding box center [321, 182] width 32 height 14
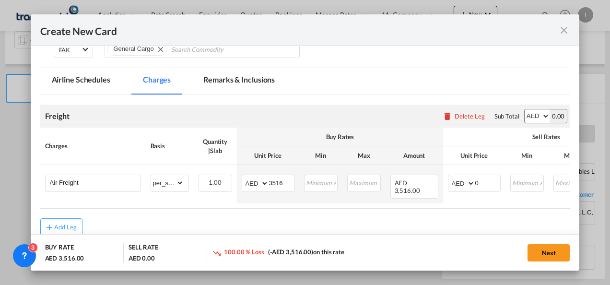
click at [312, 218] on div "Add Leg" at bounding box center [305, 226] width 530 height 17
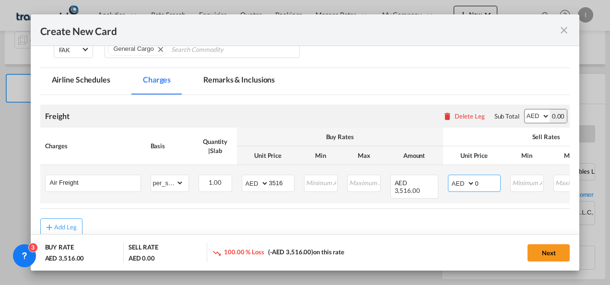
drag, startPoint x: 484, startPoint y: 180, endPoint x: 464, endPoint y: 180, distance: 20.6
click at [464, 180] on md-input-container "AED AFN ALL AMD ANG AOA ARS AUD AWG AZN BAM BBD BDT BGN BHD BIF BMD BND [PERSON…" at bounding box center [474, 183] width 53 height 17
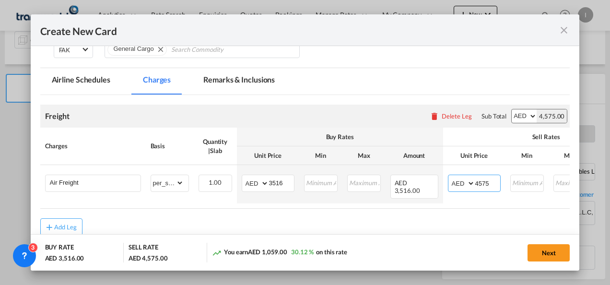
type input "4575"
click at [368, 209] on air-lcl-rate-modification "Freight Please enter leg name Leg Name Already Exists Delete Leg Sub Total AED …" at bounding box center [305, 165] width 530 height 141
click at [543, 251] on button "Next" at bounding box center [549, 252] width 42 height 17
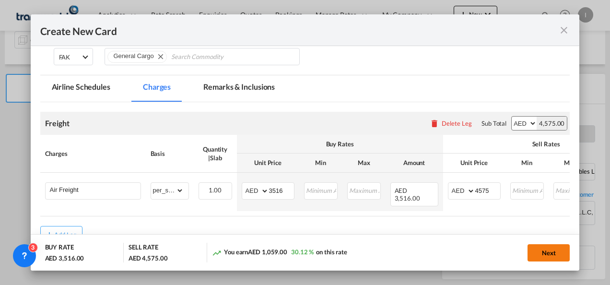
scroll to position [0, 0]
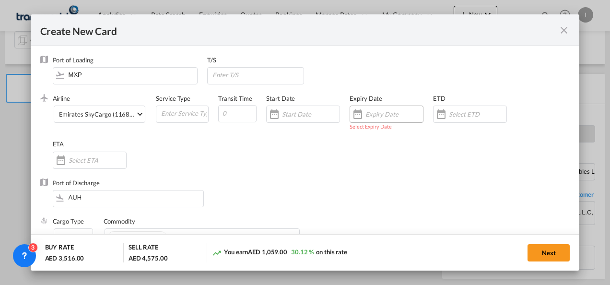
click at [389, 113] on input "Create New Card ..." at bounding box center [395, 114] width 58 height 8
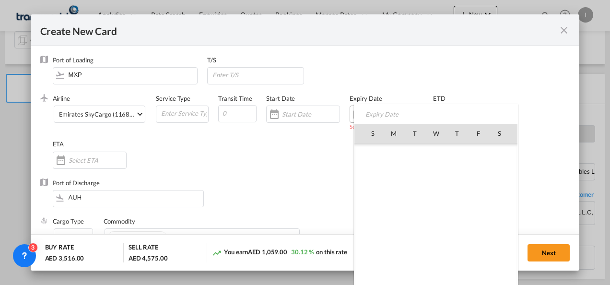
scroll to position [222277, 0]
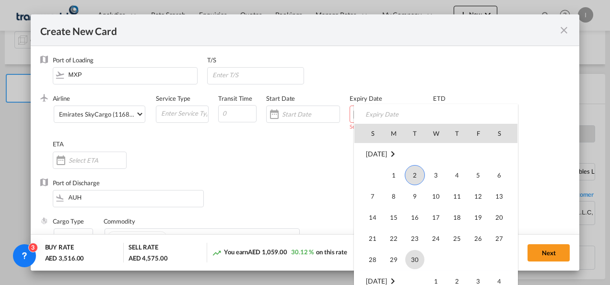
click at [417, 253] on span "30" at bounding box center [414, 259] width 19 height 19
type input "[DATE]"
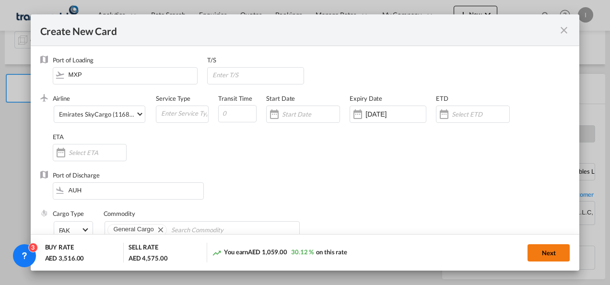
click at [541, 246] on button "Next" at bounding box center [549, 252] width 42 height 17
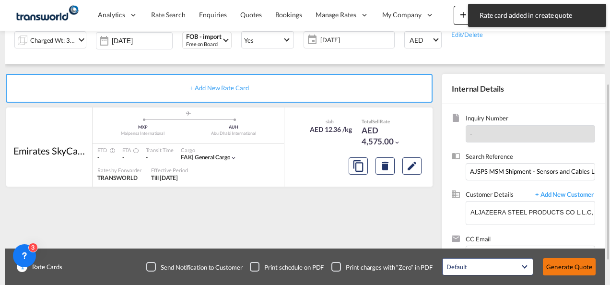
click at [574, 268] on button "Generate Quote" at bounding box center [569, 266] width 53 height 17
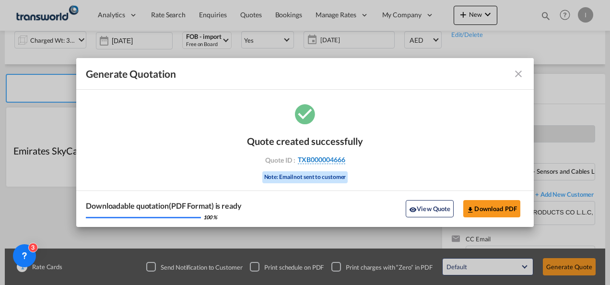
click at [322, 157] on span "TXB000004666" at bounding box center [322, 159] width 48 height 9
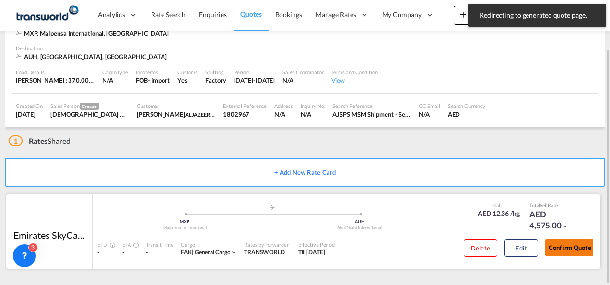
click at [551, 252] on button "Confirm Quote" at bounding box center [570, 247] width 48 height 17
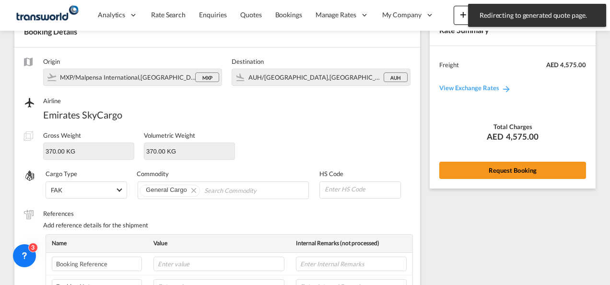
scroll to position [356, 0]
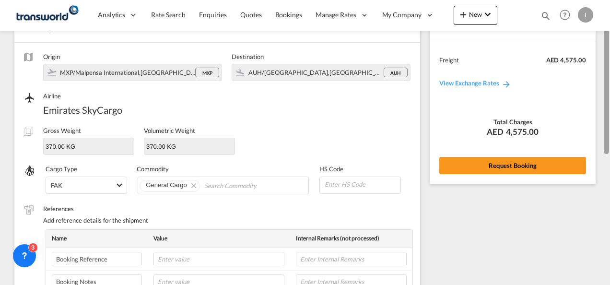
drag, startPoint x: 605, startPoint y: 229, endPoint x: 603, endPoint y: 102, distance: 127.7
click at [603, 102] on md-content "Analytics Reports Dashboard Rate Search Enquiries Quotes Bookings" at bounding box center [305, 142] width 610 height 285
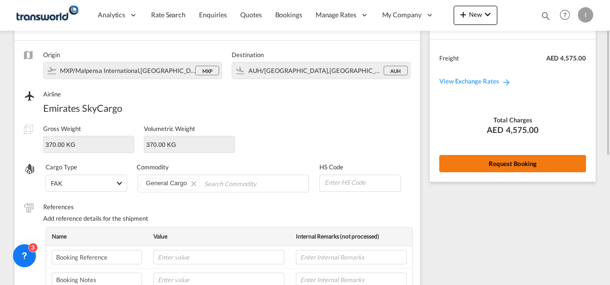
click at [514, 170] on button "Request Booking" at bounding box center [513, 163] width 147 height 17
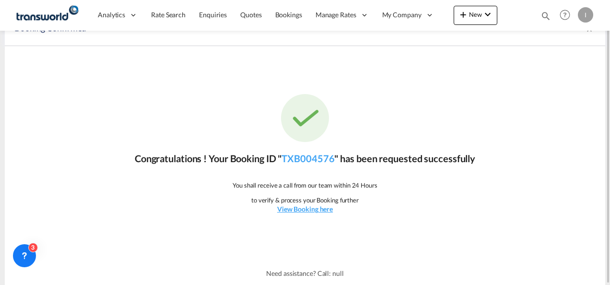
scroll to position [18, 0]
click at [317, 158] on link "TXB004576" at bounding box center [308, 159] width 53 height 12
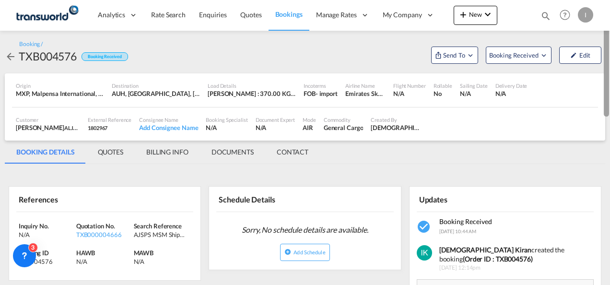
drag, startPoint x: 608, startPoint y: 210, endPoint x: 608, endPoint y: 84, distance: 125.7
click at [608, 84] on div at bounding box center [606, 59] width 5 height 115
click at [447, 60] on span "Send To" at bounding box center [454, 55] width 24 height 10
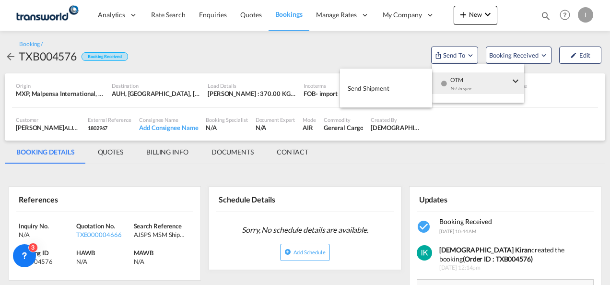
click at [413, 89] on button "Send Shipment" at bounding box center [386, 88] width 92 height 22
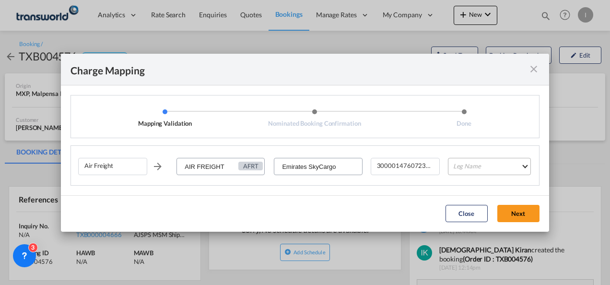
click at [468, 171] on md-select "Leg Name HANDLING ORIGIN HANDLING DESTINATION OTHERS TL PICK UP CUSTOMS ORIGIN …" at bounding box center [489, 166] width 83 height 17
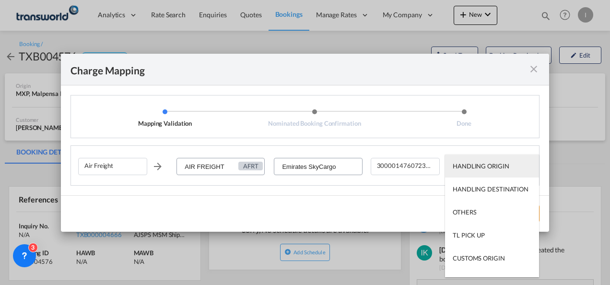
scroll to position [61, 0]
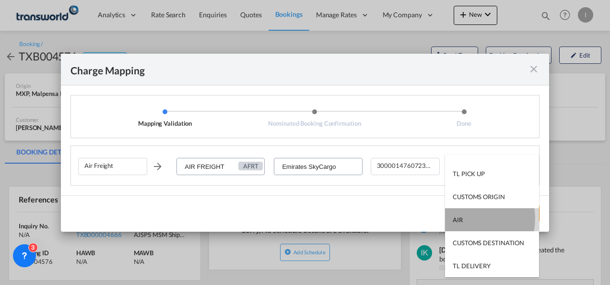
click at [463, 219] on div "AIR" at bounding box center [458, 219] width 10 height 9
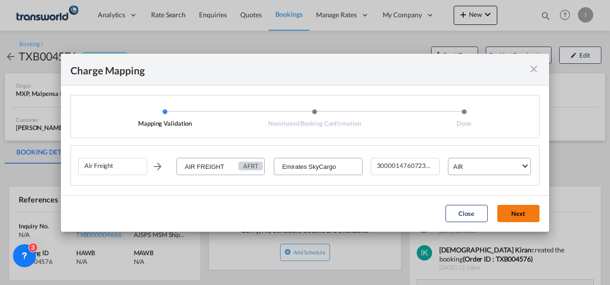
click at [533, 214] on button "Next" at bounding box center [519, 213] width 42 height 17
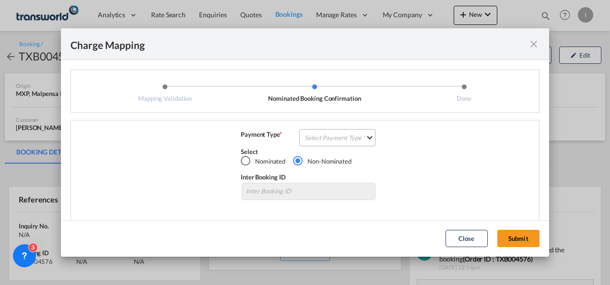
click at [334, 140] on md-select "Select Payment Type COLLECT PREPAID" at bounding box center [337, 137] width 76 height 17
click at [334, 140] on md-option "COLLECT" at bounding box center [336, 137] width 85 height 23
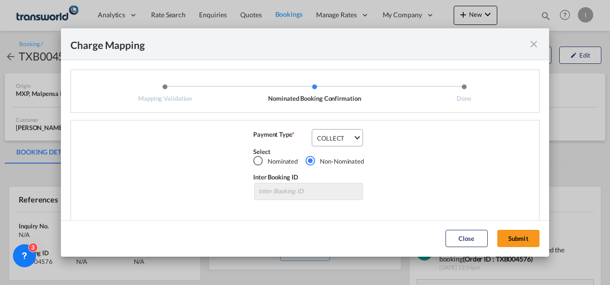
click at [511, 248] on md-dialog-actions "Close Submit" at bounding box center [305, 238] width 488 height 36
click at [510, 241] on button "Submit" at bounding box center [519, 238] width 42 height 17
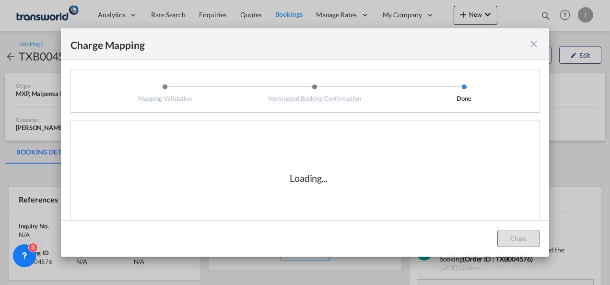
scroll to position [16, 0]
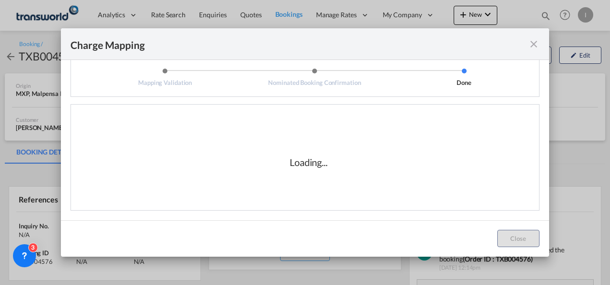
drag, startPoint x: 547, startPoint y: 193, endPoint x: 345, endPoint y: 196, distance: 201.6
click at [345, 196] on div "Loading..." at bounding box center [308, 162] width 461 height 96
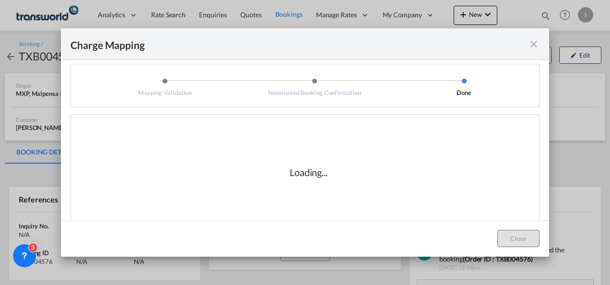
scroll to position [6, 0]
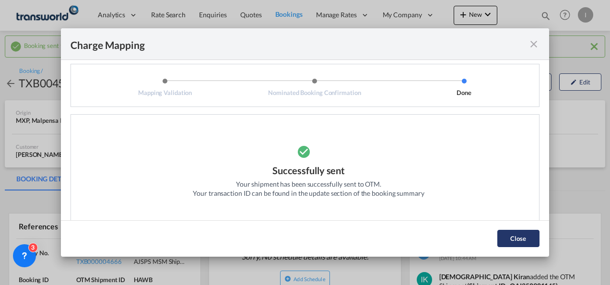
click at [508, 243] on button "Close" at bounding box center [519, 238] width 42 height 17
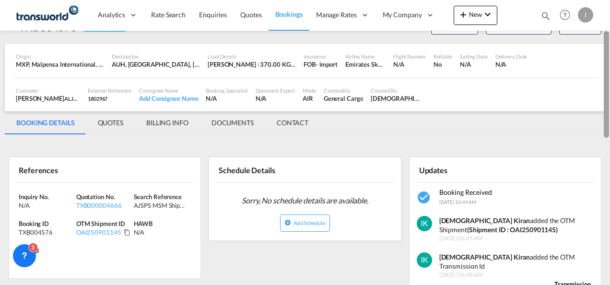
scroll to position [63, 0]
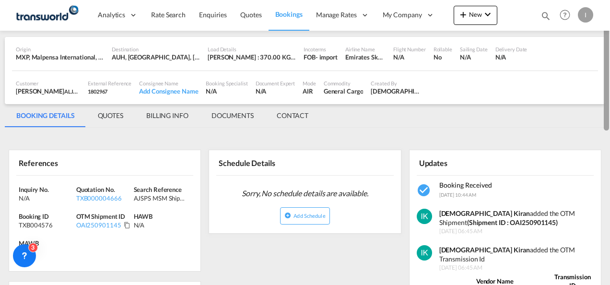
drag, startPoint x: 607, startPoint y: 100, endPoint x: 607, endPoint y: 124, distance: 24.0
click at [607, 124] on div at bounding box center [606, 77] width 5 height 107
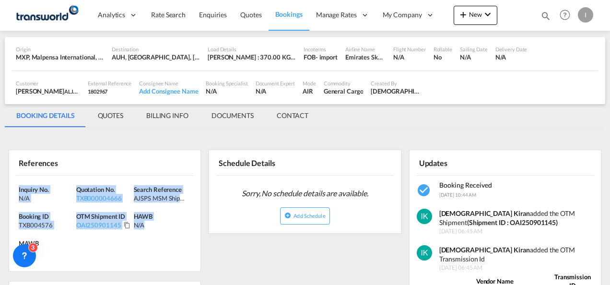
drag, startPoint x: 184, startPoint y: 233, endPoint x: -2, endPoint y: 186, distance: 192.0
click at [0, 186] on html "Analytics Reports Dashboard Rate Search Enquiries Quotes" at bounding box center [305, 142] width 610 height 285
copy div "Inquiry No. N/A Quotation No. TXB000004666 Search Reference AJSPS MSM Shipment …"
